Goal: Task Accomplishment & Management: Manage account settings

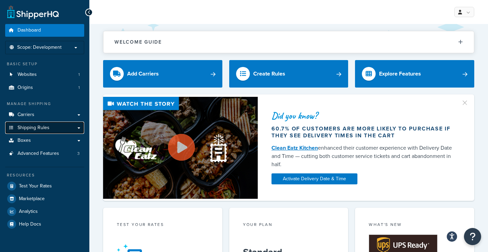
click at [46, 130] on span "Shipping Rules" at bounding box center [34, 128] width 32 height 6
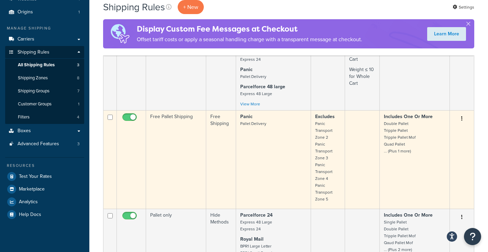
scroll to position [74, 0]
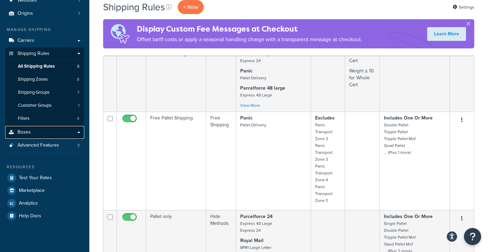
click at [48, 136] on link "Boxes" at bounding box center [44, 132] width 79 height 13
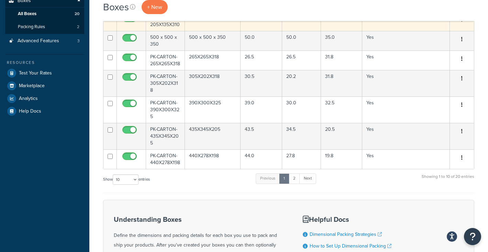
scroll to position [146, 0]
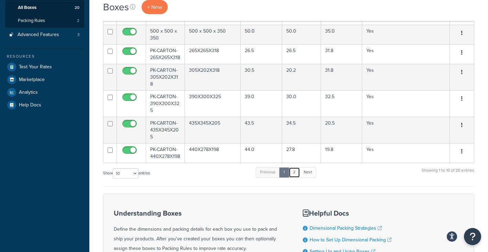
click at [296, 178] on link "2" at bounding box center [294, 172] width 11 height 10
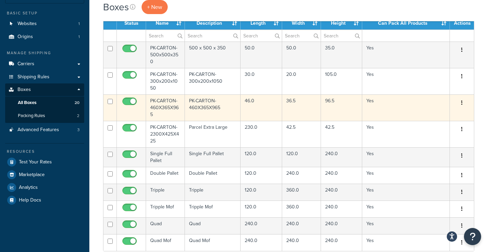
scroll to position [52, 0]
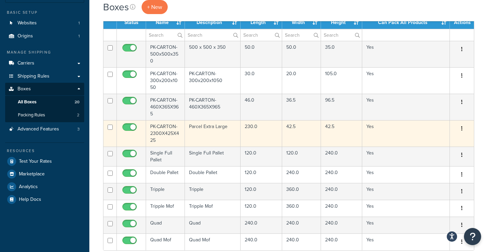
click at [170, 135] on td "PK-CARTON-2300X425X425" at bounding box center [165, 133] width 39 height 26
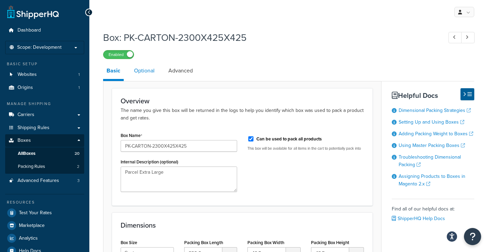
click at [145, 69] on link "Optional" at bounding box center [144, 71] width 27 height 16
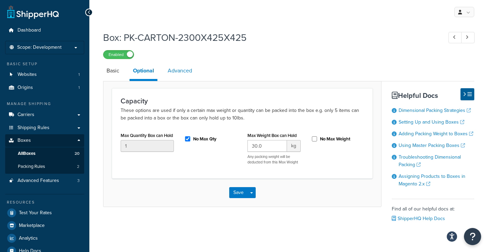
click at [185, 71] on link "Advanced" at bounding box center [179, 71] width 31 height 16
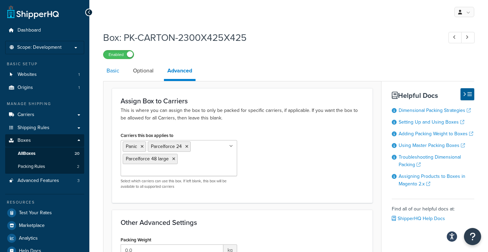
click at [114, 72] on link "Basic" at bounding box center [113, 71] width 20 height 16
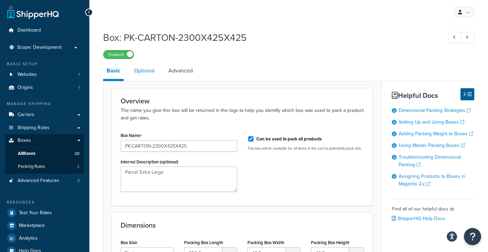
click at [145, 72] on link "Optional" at bounding box center [144, 71] width 27 height 16
